Goal: Task Accomplishment & Management: Manage account settings

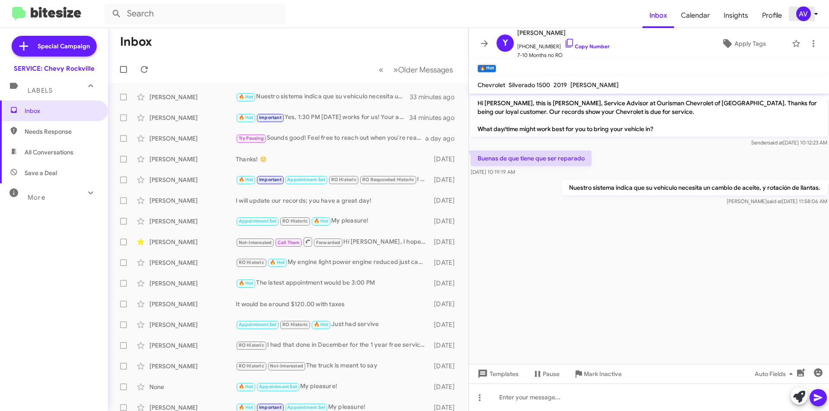
click at [802, 16] on div "AV" at bounding box center [803, 13] width 15 height 15
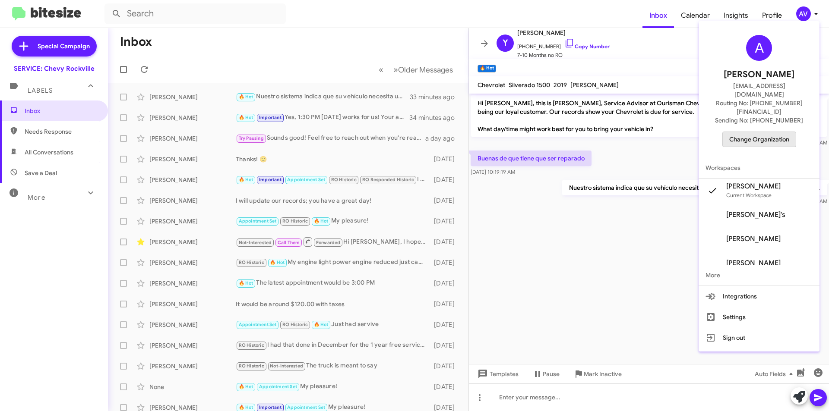
click at [753, 132] on span "Change Organization" at bounding box center [759, 139] width 60 height 15
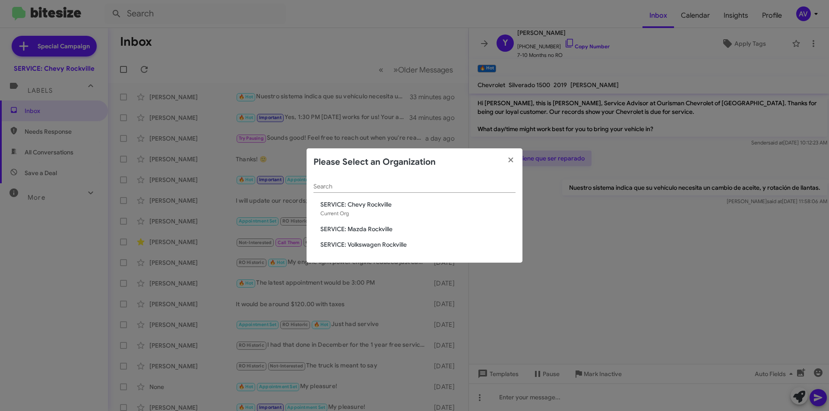
click at [398, 232] on span "SERVICE: Mazda Rockville" at bounding box center [417, 229] width 195 height 9
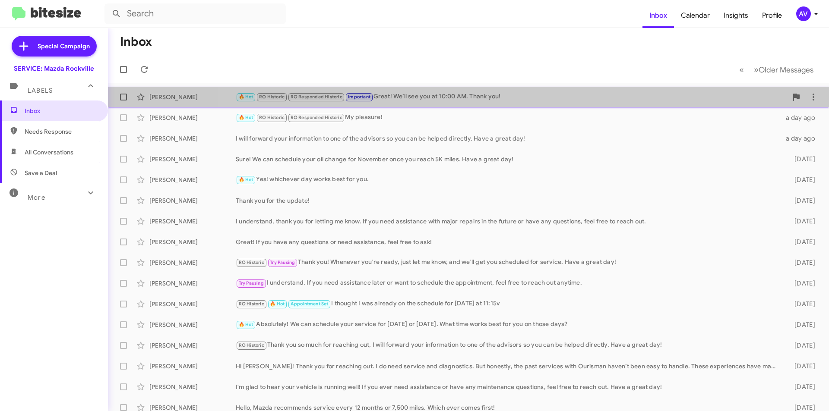
click at [513, 103] on div "Melinda Armstrong 🔥 Hot RO Historic RO Responded Historic Important Great! We’l…" at bounding box center [468, 97] width 707 height 17
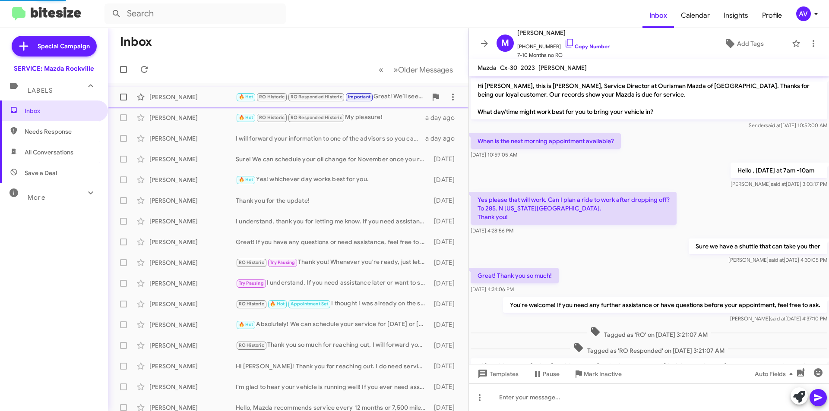
scroll to position [273, 0]
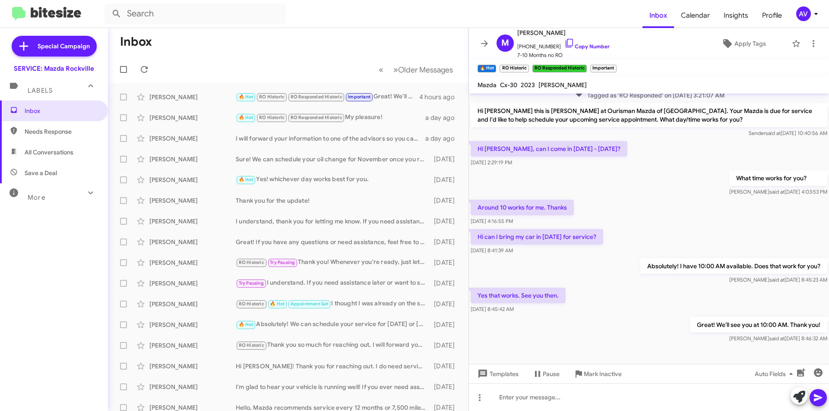
click at [803, 17] on div "AV" at bounding box center [803, 13] width 15 height 15
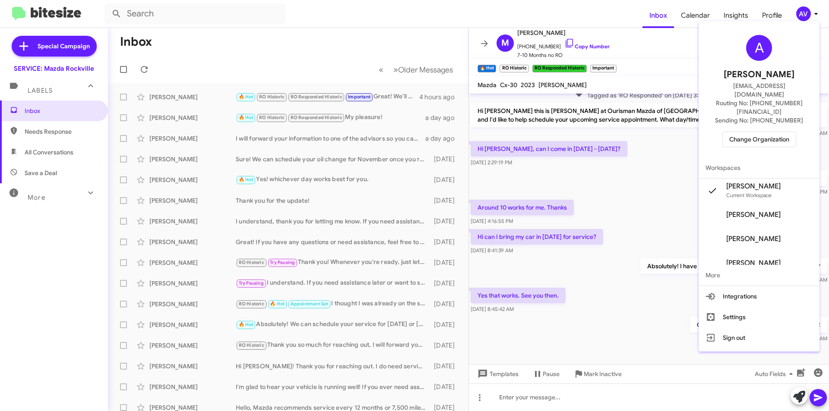
click at [745, 132] on span "Change Organization" at bounding box center [759, 139] width 60 height 15
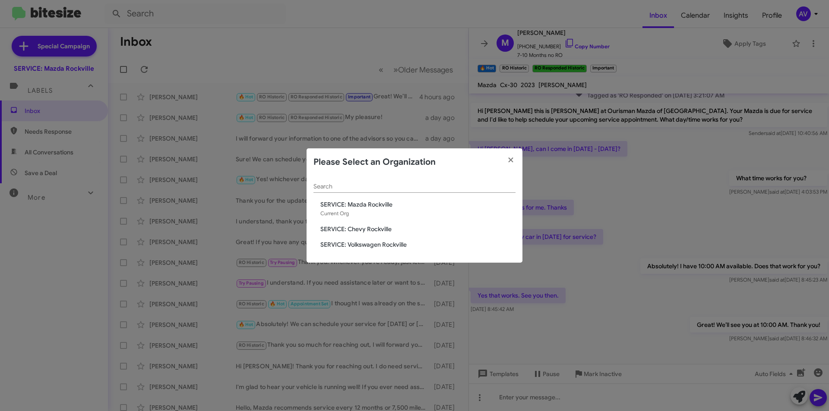
click at [363, 243] on span "SERVICE: Volkswagen Rockville" at bounding box center [417, 244] width 195 height 9
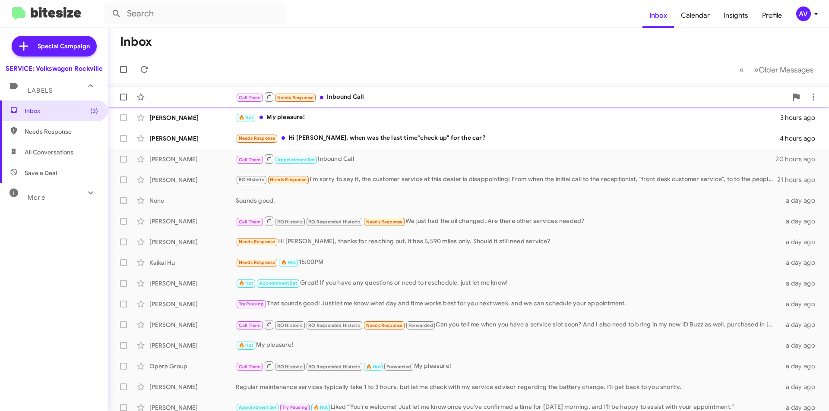
click at [382, 101] on div "Call Them Needs Response Inbound Call" at bounding box center [512, 97] width 552 height 11
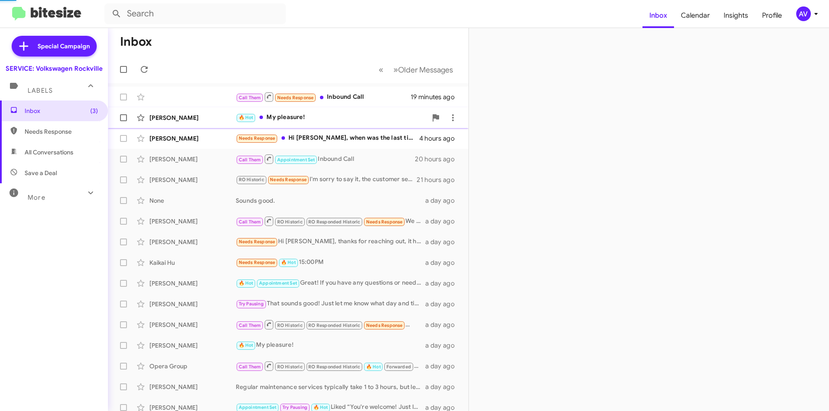
click at [367, 114] on div "🔥 Hot My pleasure!" at bounding box center [331, 118] width 191 height 10
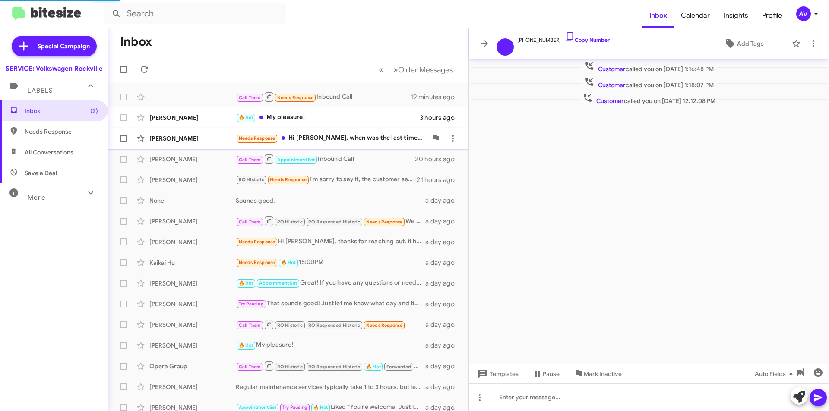
scroll to position [62, 0]
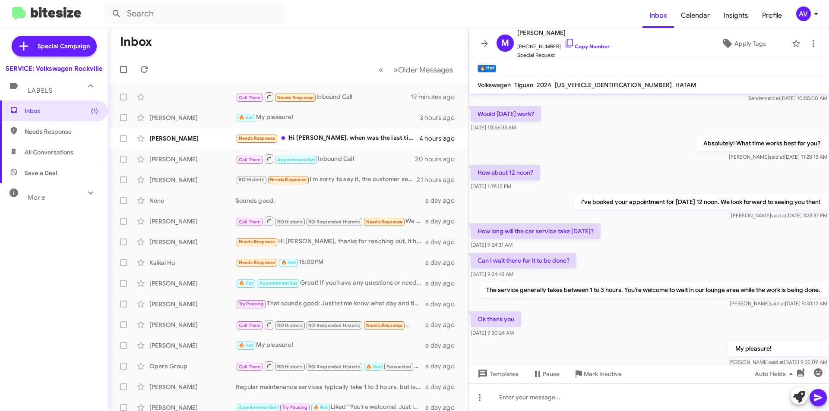
click at [819, 19] on span "AV" at bounding box center [809, 13] width 26 height 15
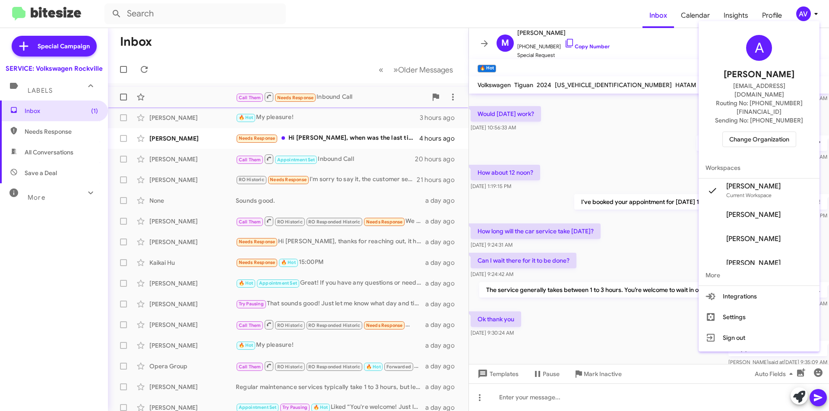
click at [417, 97] on div at bounding box center [414, 205] width 829 height 411
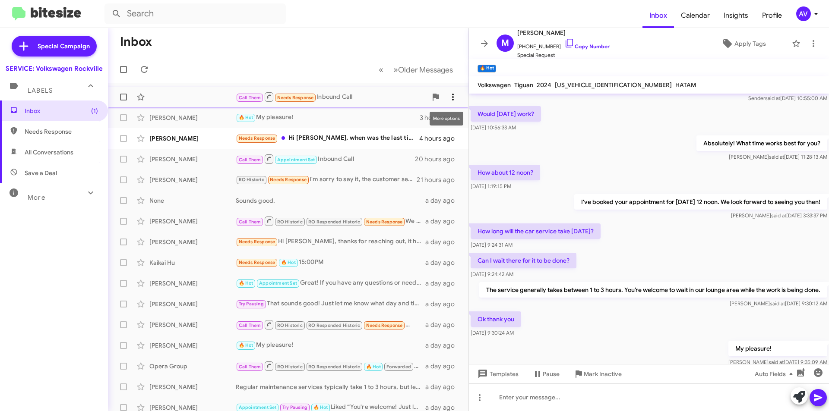
click at [448, 95] on icon at bounding box center [453, 97] width 10 height 10
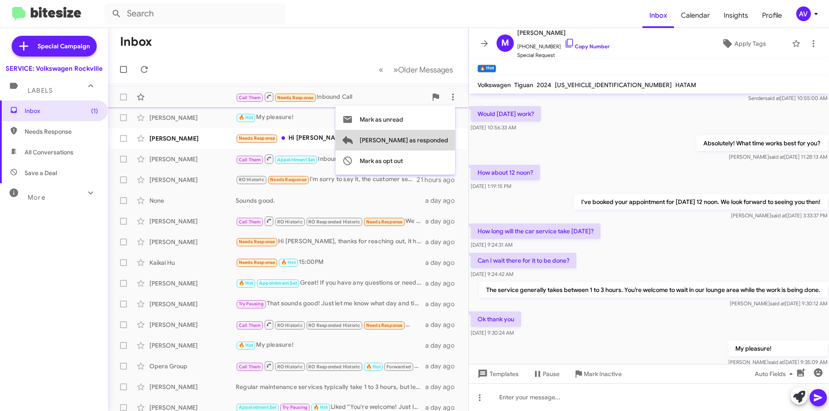
click at [433, 143] on span "Mark as responded" at bounding box center [404, 140] width 89 height 21
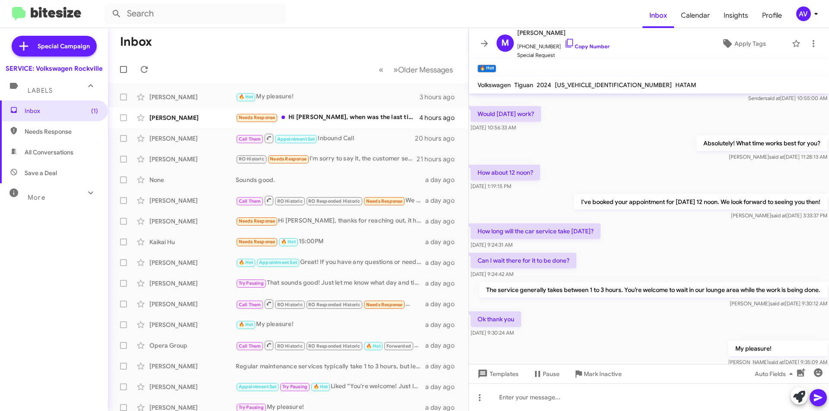
click at [807, 16] on div "AV" at bounding box center [803, 13] width 15 height 15
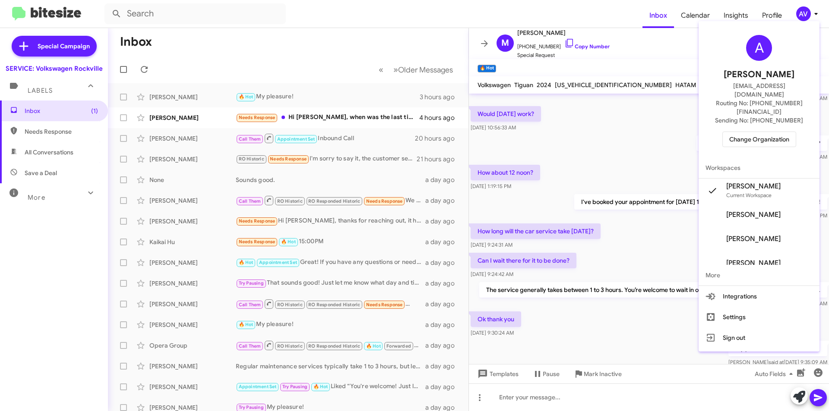
click at [762, 132] on span "Change Organization" at bounding box center [759, 139] width 60 height 15
